Goal: Information Seeking & Learning: Find specific fact

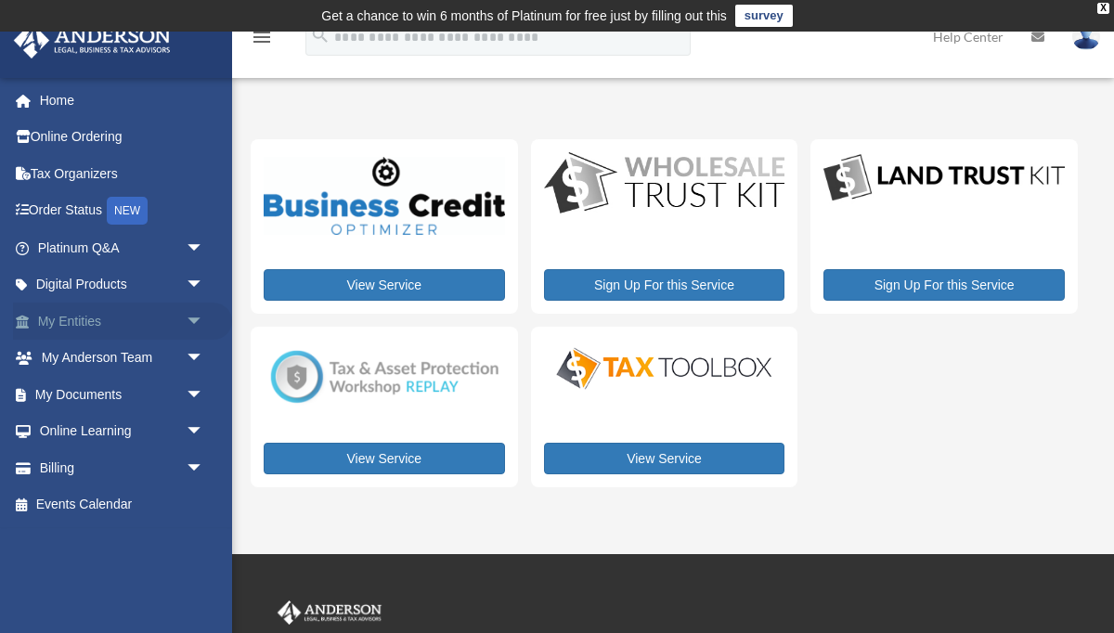
click at [145, 319] on link "My Entities arrow_drop_down" at bounding box center [122, 321] width 219 height 37
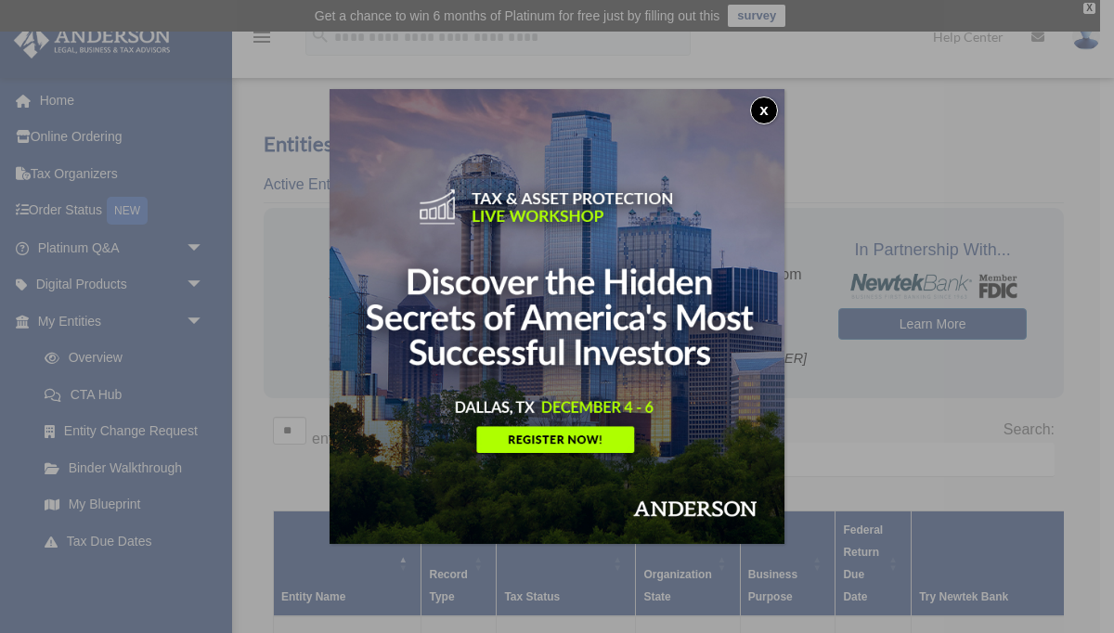
click at [765, 102] on button "x" at bounding box center [764, 111] width 28 height 28
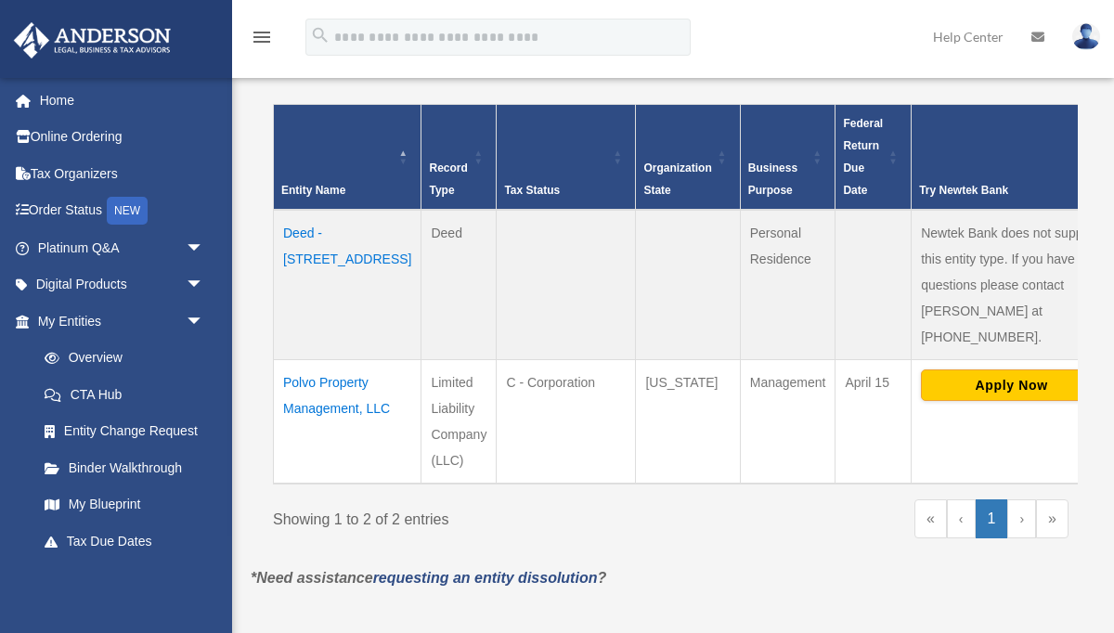
scroll to position [486, 0]
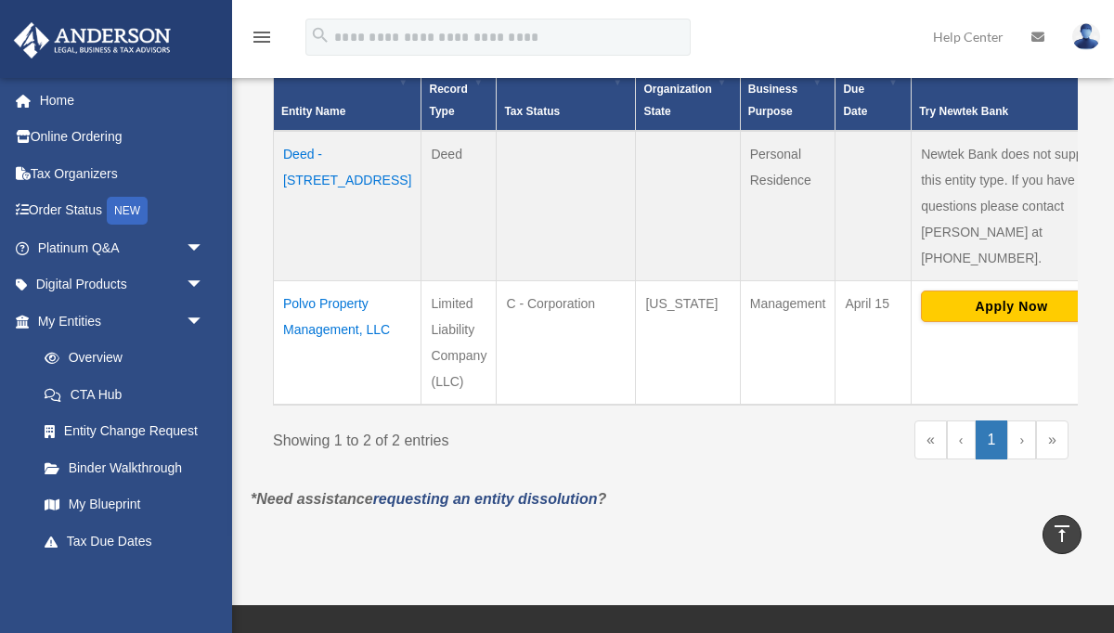
click at [319, 315] on td "Polvo Property Management, LLC" at bounding box center [348, 343] width 148 height 124
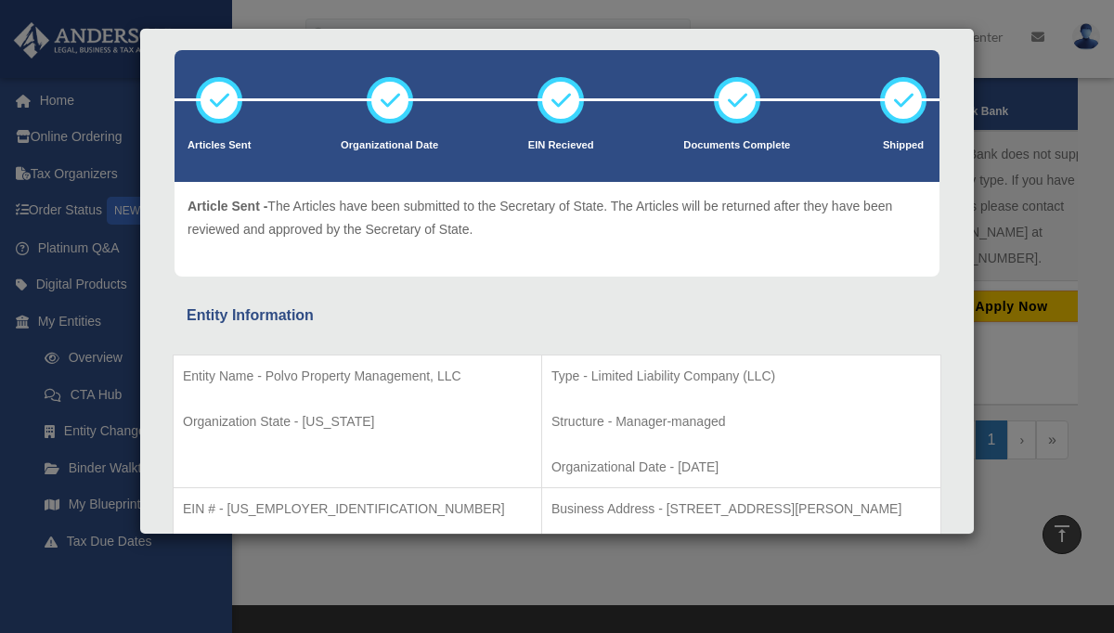
scroll to position [84, 0]
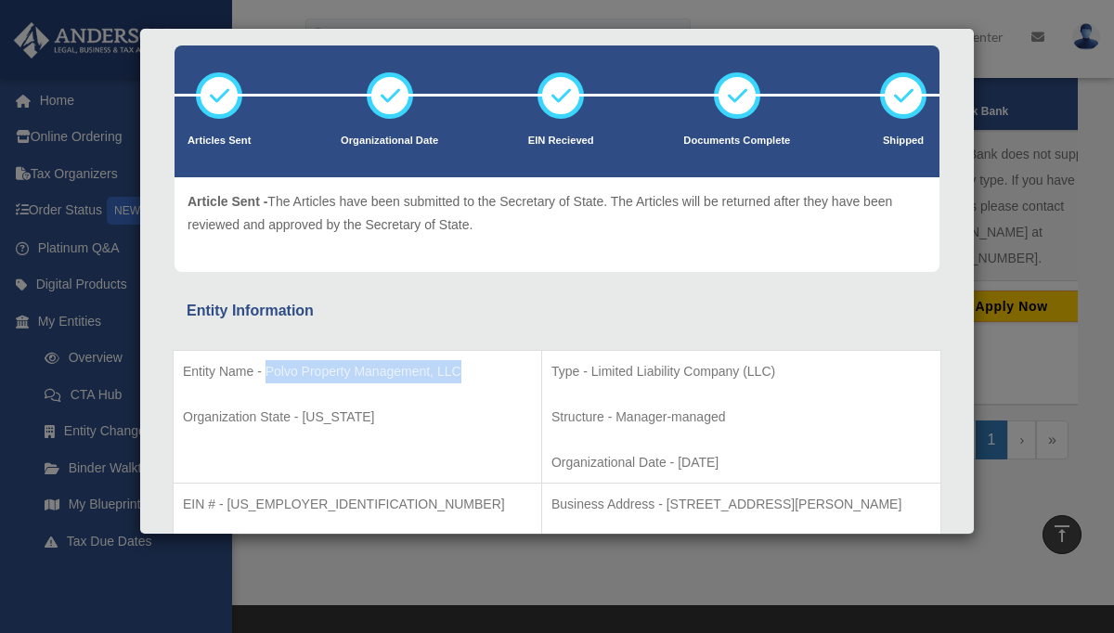
drag, startPoint x: 265, startPoint y: 373, endPoint x: 467, endPoint y: 374, distance: 201.4
click at [467, 374] on p "Entity Name - Polvo Property Management, LLC" at bounding box center [357, 371] width 349 height 23
copy p "Polvo Property Management, LLC"
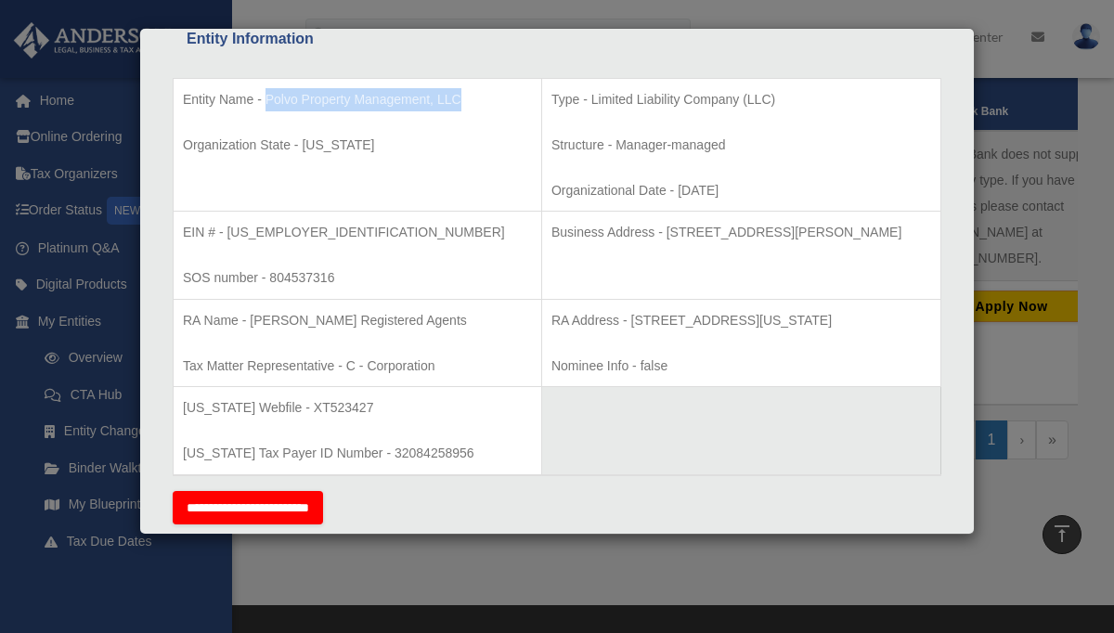
scroll to position [357, 0]
drag, startPoint x: 616, startPoint y: 229, endPoint x: 902, endPoint y: 228, distance: 285.9
click at [902, 228] on p "Business Address - 3225 McLeod Dr, Suite 100, Las Vegas, NV 89121" at bounding box center [741, 231] width 380 height 23
copy p "3225 McLeod Dr, Suite 100, Las Vegas, NV 89121"
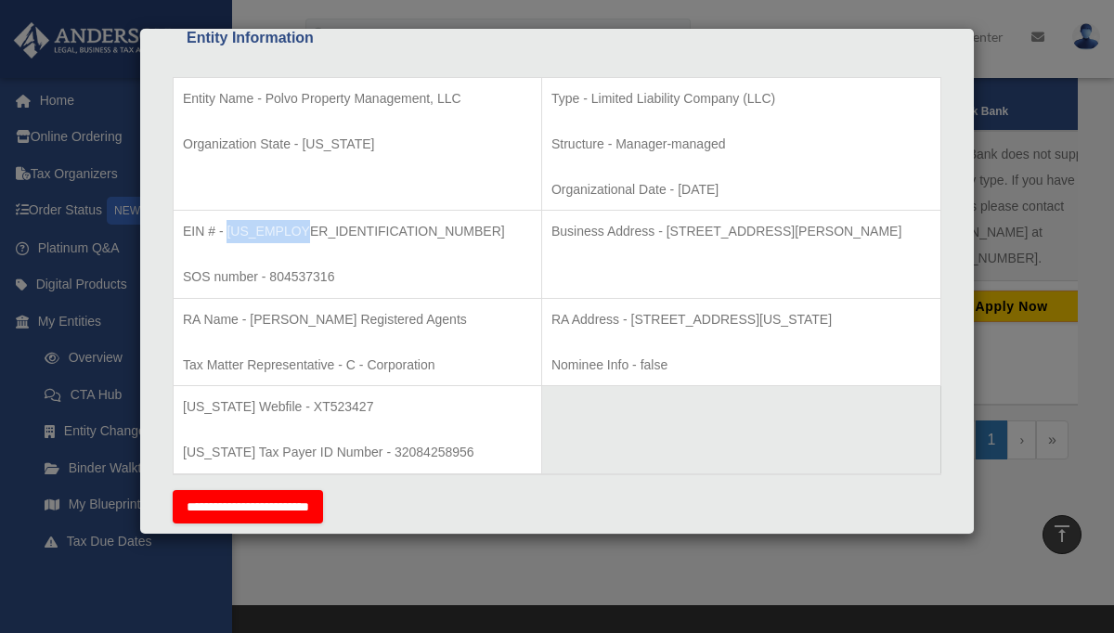
drag, startPoint x: 307, startPoint y: 227, endPoint x: 226, endPoint y: 228, distance: 81.7
click at [226, 228] on p "EIN # - 88-1951897" at bounding box center [357, 231] width 349 height 23
copy p "88-1951897"
drag, startPoint x: 339, startPoint y: 276, endPoint x: 269, endPoint y: 273, distance: 69.7
click at [269, 273] on p "SOS number - 804537316" at bounding box center [357, 276] width 349 height 23
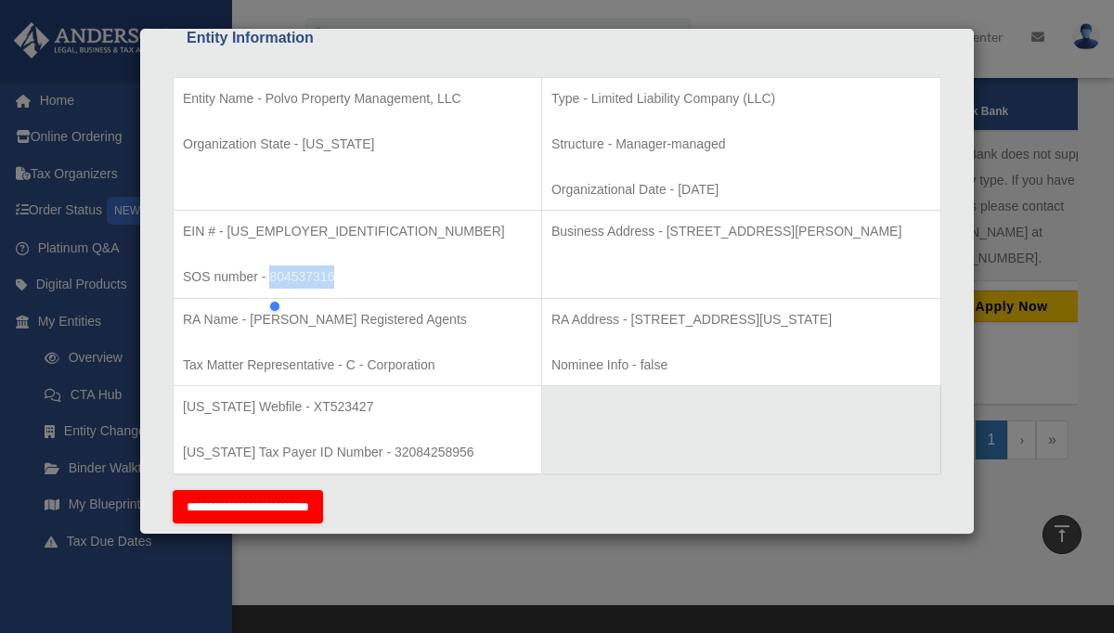
copy p "804537316"
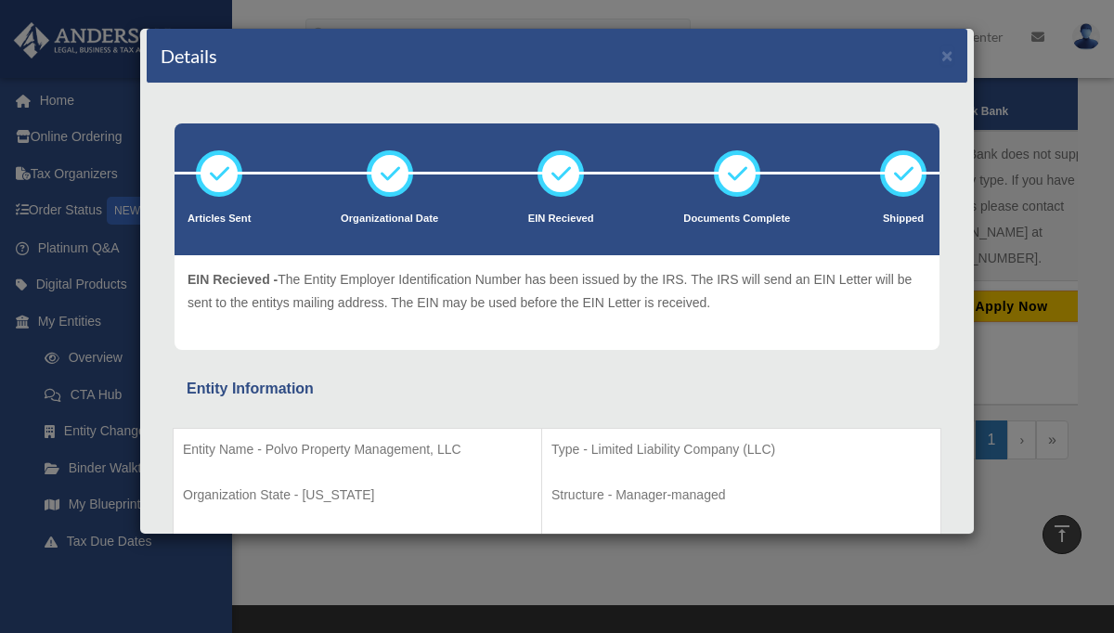
scroll to position [0, 0]
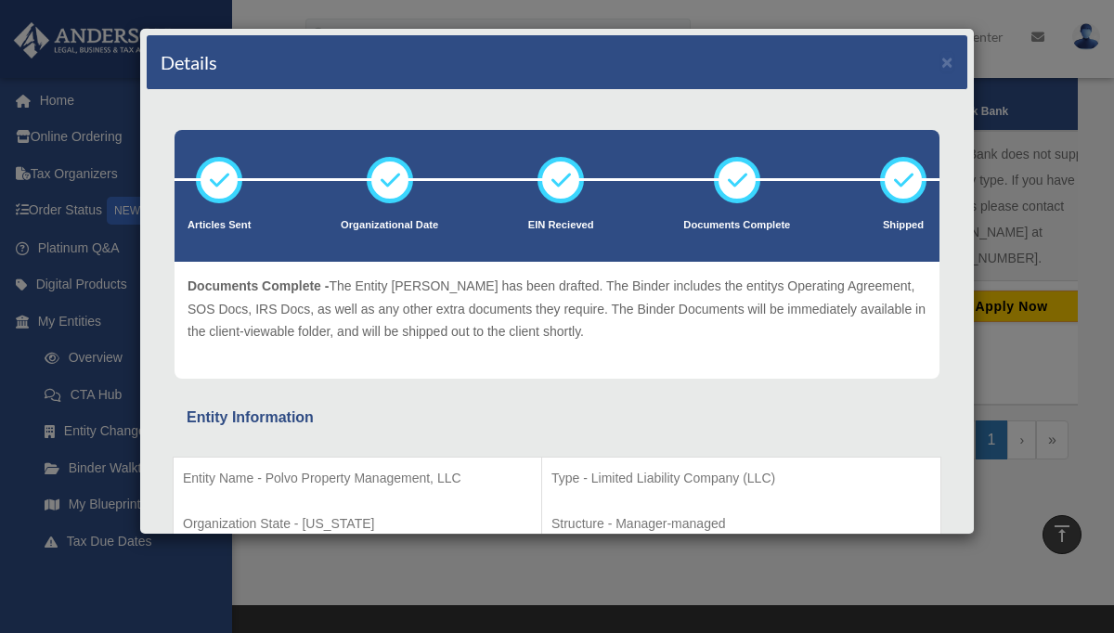
click at [1068, 237] on div "Details × Articles Sent Organizational Date" at bounding box center [557, 316] width 1114 height 633
